Goal: Navigation & Orientation: Find specific page/section

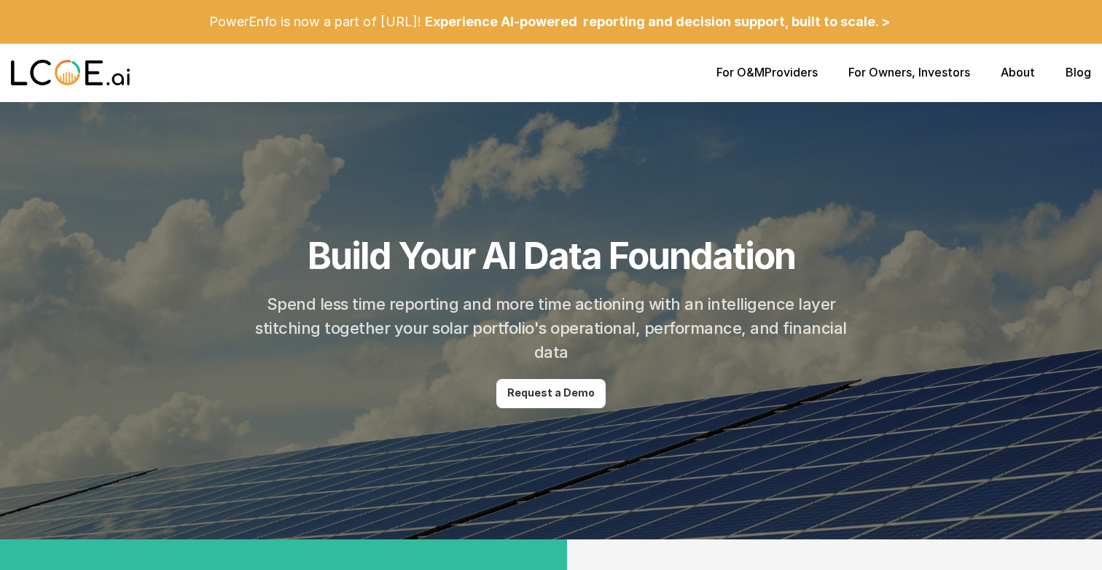
click at [779, 75] on p "For O&M Providers" at bounding box center [767, 73] width 101 height 14
click at [910, 80] on div "For O&M Providers For Owners , Investors About Blog" at bounding box center [551, 73] width 1102 height 58
click at [1017, 72] on link "About" at bounding box center [1018, 72] width 34 height 15
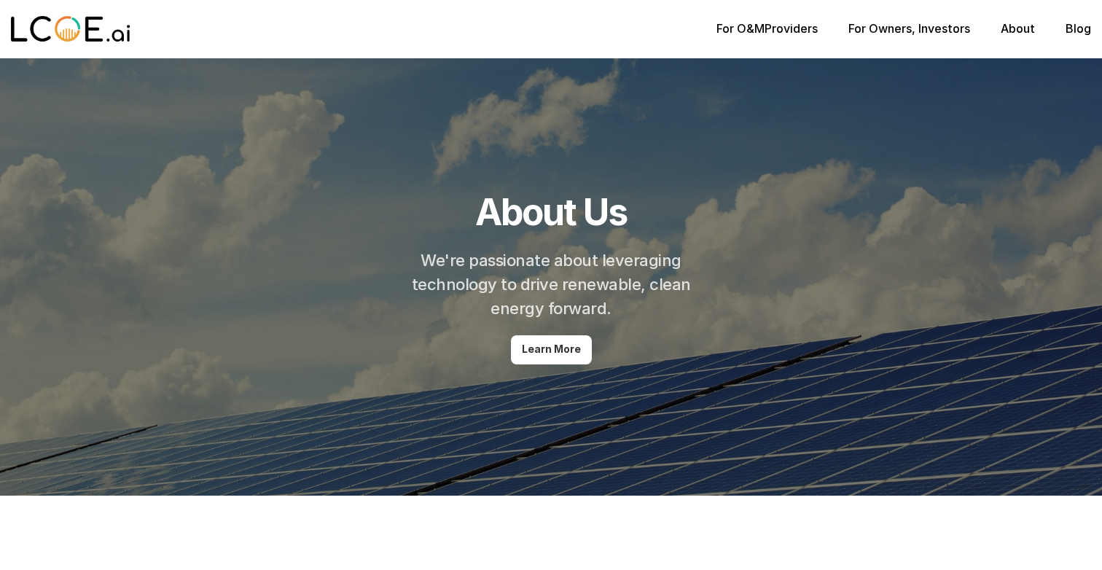
click at [53, 15] on img at bounding box center [71, 29] width 120 height 29
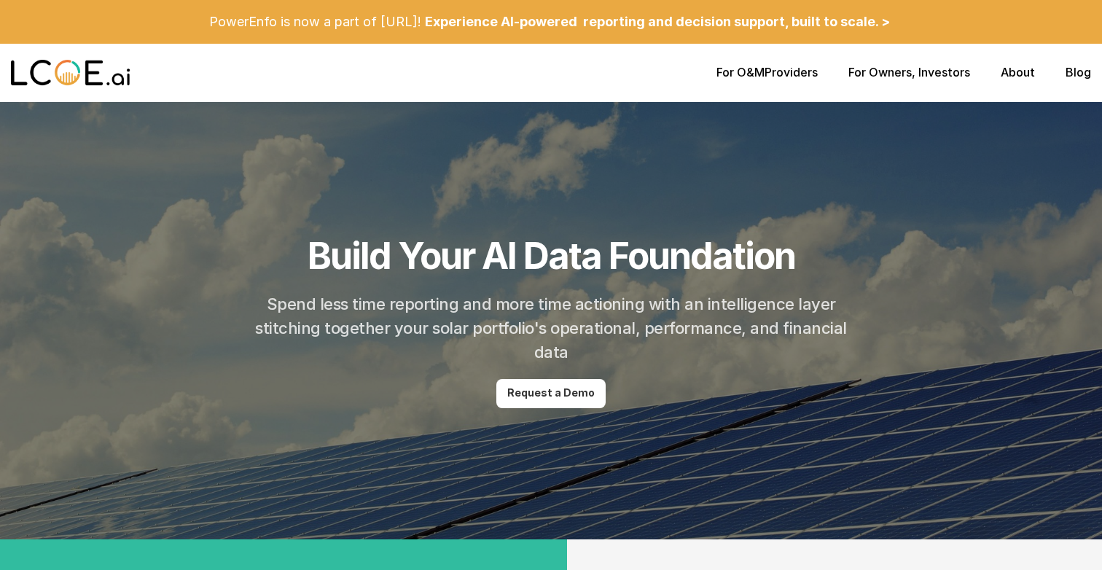
click at [586, 22] on p "Experience AI-powered reporting and decision support, built to scale. >" at bounding box center [657, 22] width 465 height 16
click at [1085, 70] on link "Blog" at bounding box center [1079, 72] width 26 height 15
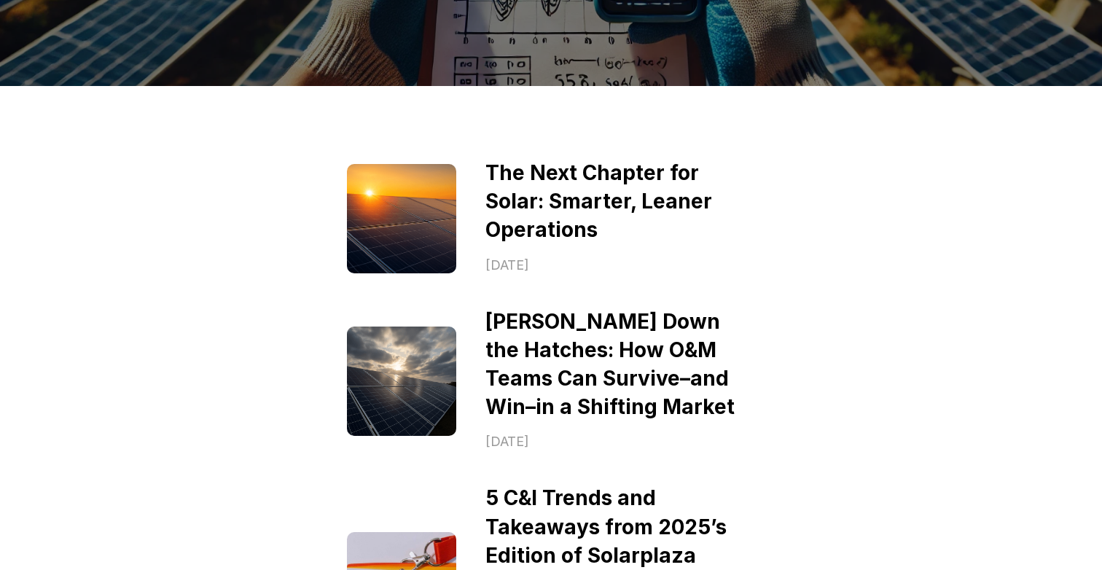
scroll to position [412, 0]
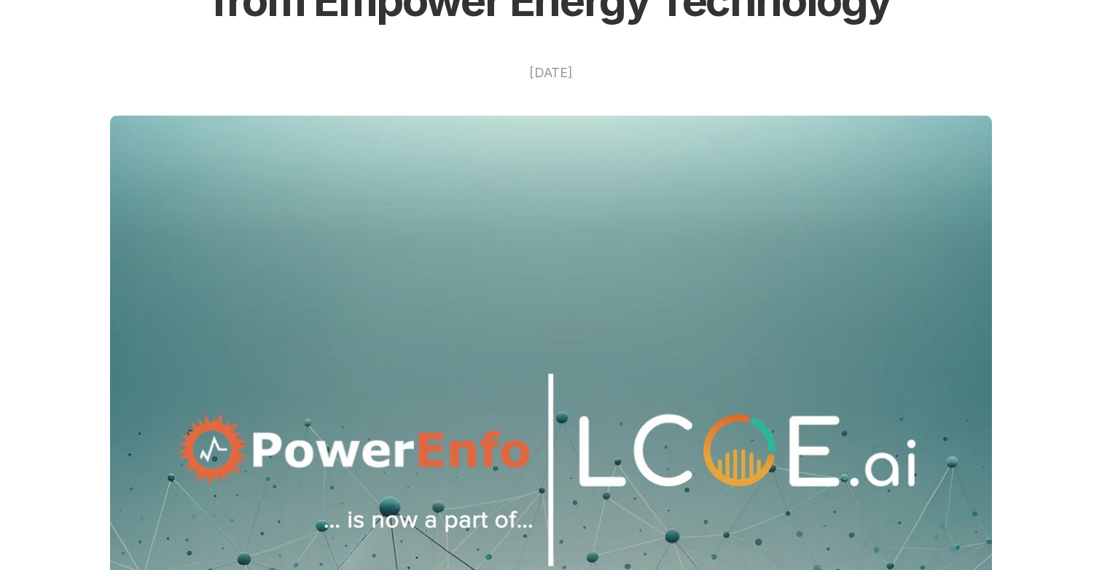
scroll to position [142, 0]
